Goal: Task Accomplishment & Management: Manage account settings

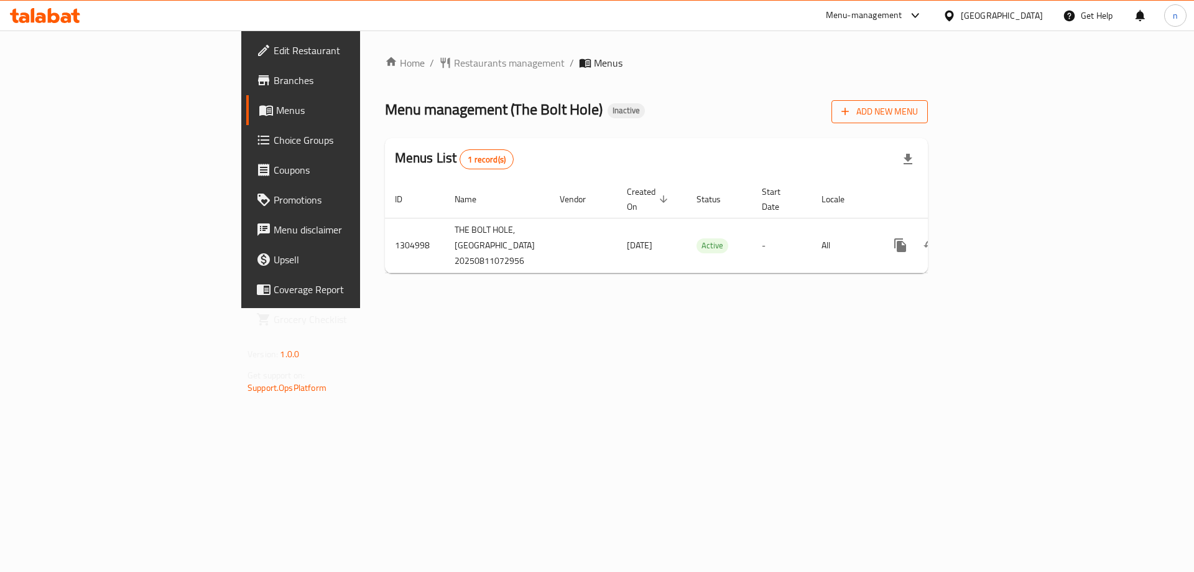
click at [918, 108] on span "Add New Menu" at bounding box center [880, 112] width 77 height 16
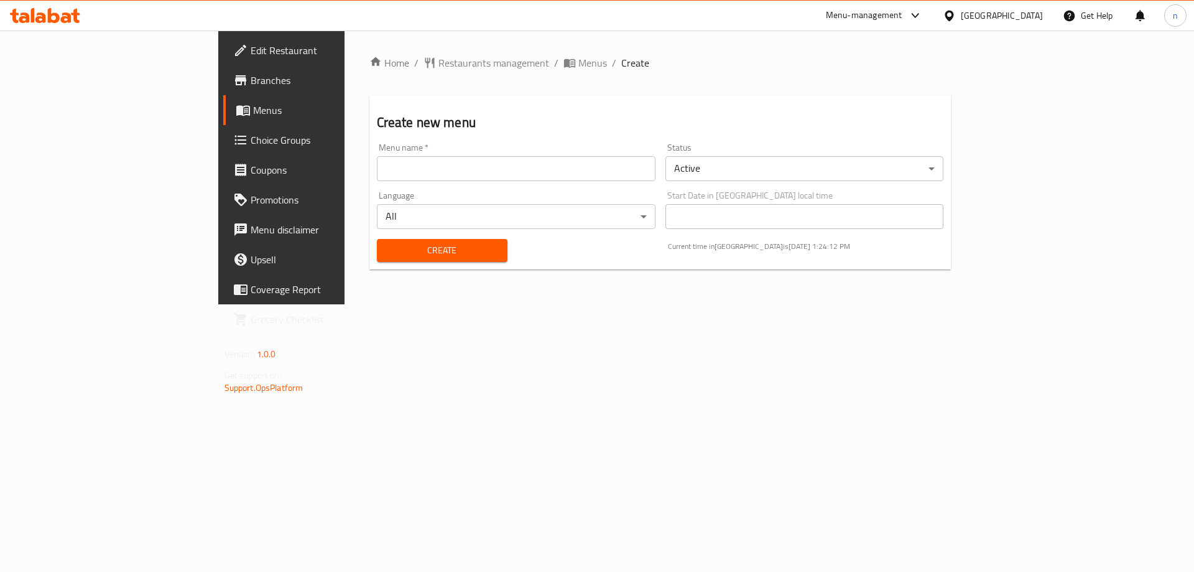
click at [624, 169] on input "text" at bounding box center [516, 168] width 279 height 25
click at [377, 168] on input "/" at bounding box center [516, 168] width 279 height 25
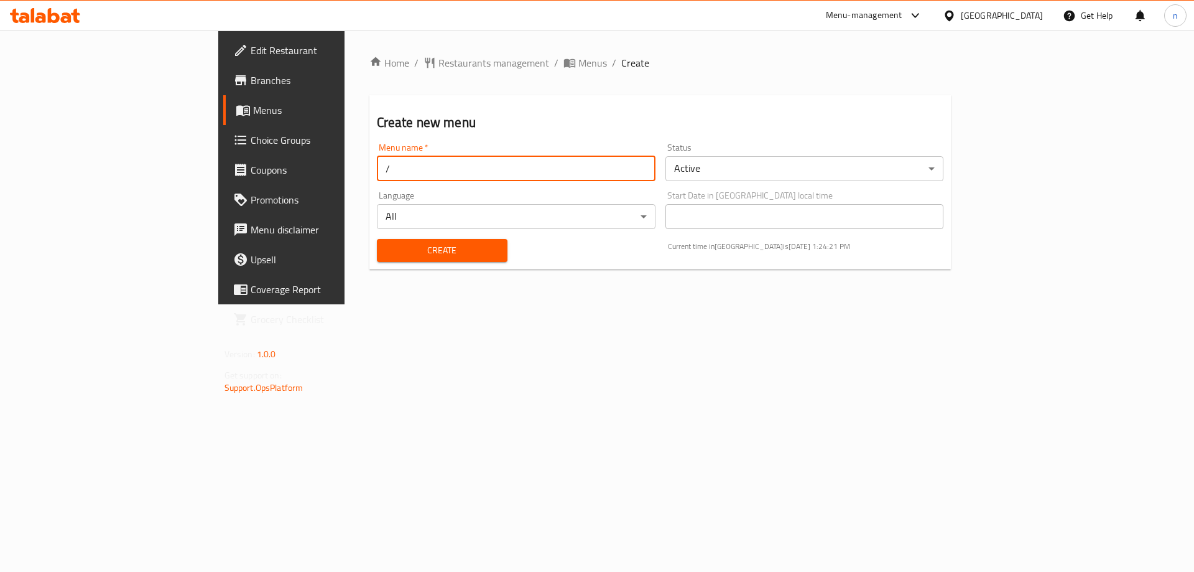
click at [377, 168] on input "/" at bounding box center [516, 168] width 279 height 25
type input "11/8"
click at [377, 239] on button "Create" at bounding box center [442, 250] width 131 height 23
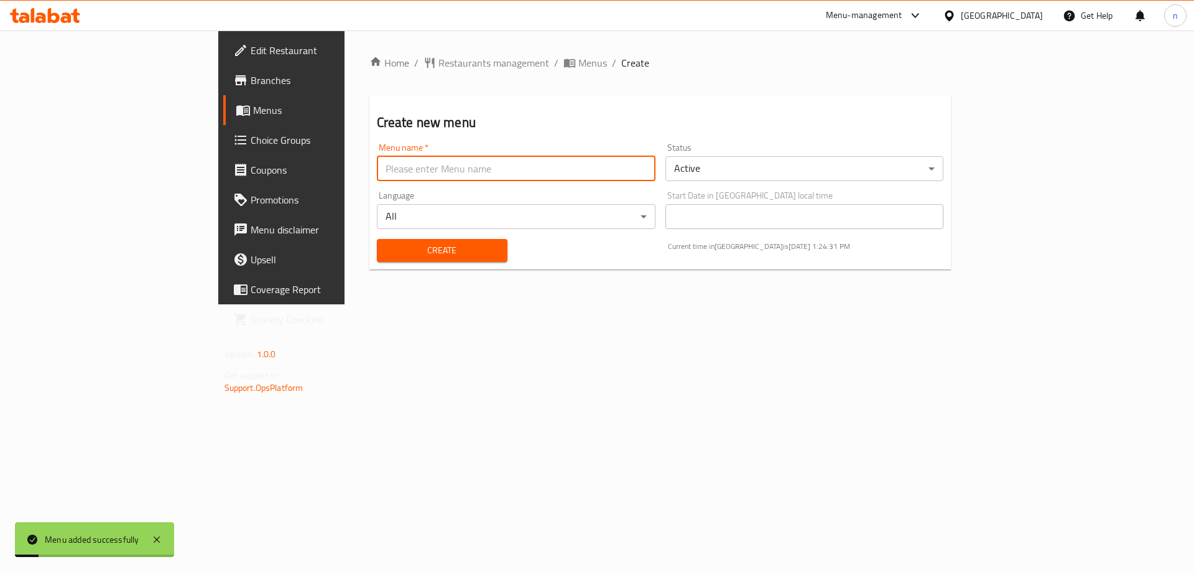
click at [236, 108] on span at bounding box center [244, 110] width 17 height 15
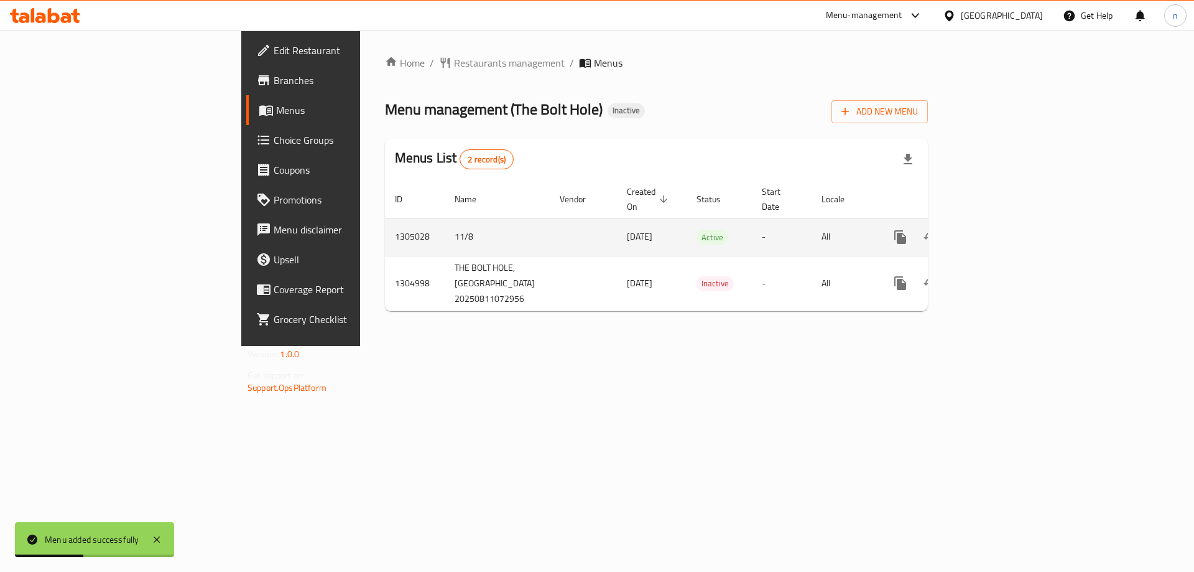
click at [998, 230] on icon "enhanced table" at bounding box center [990, 237] width 15 height 15
